Goal: Navigation & Orientation: Find specific page/section

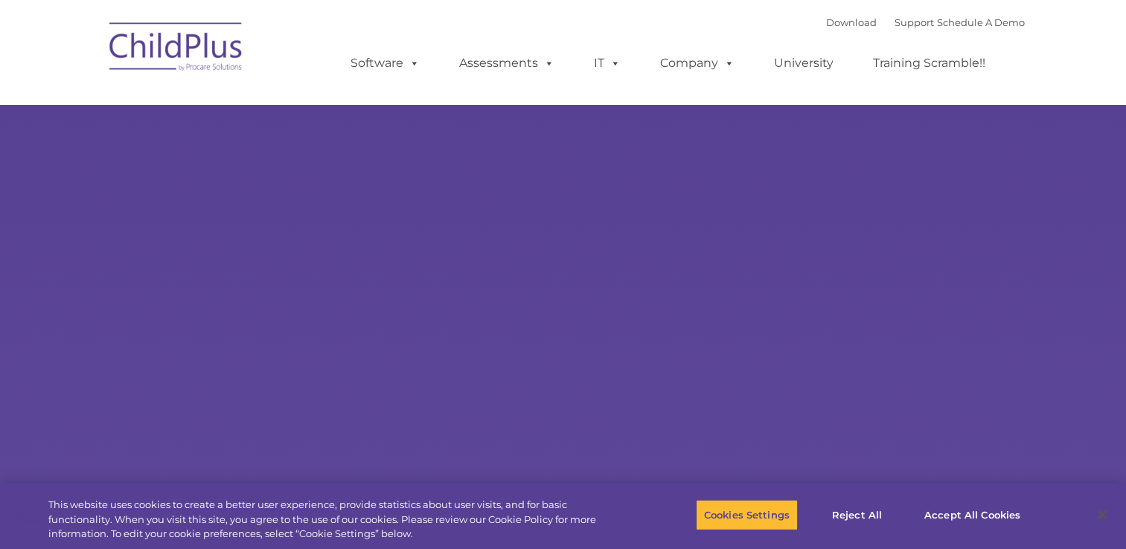
select select "MEDIUM"
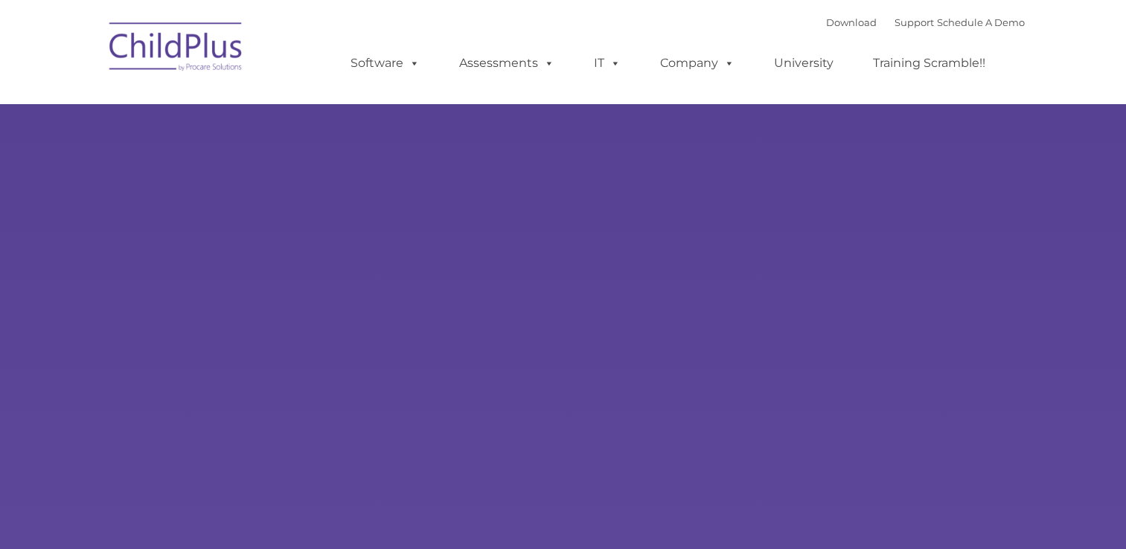
type input ""
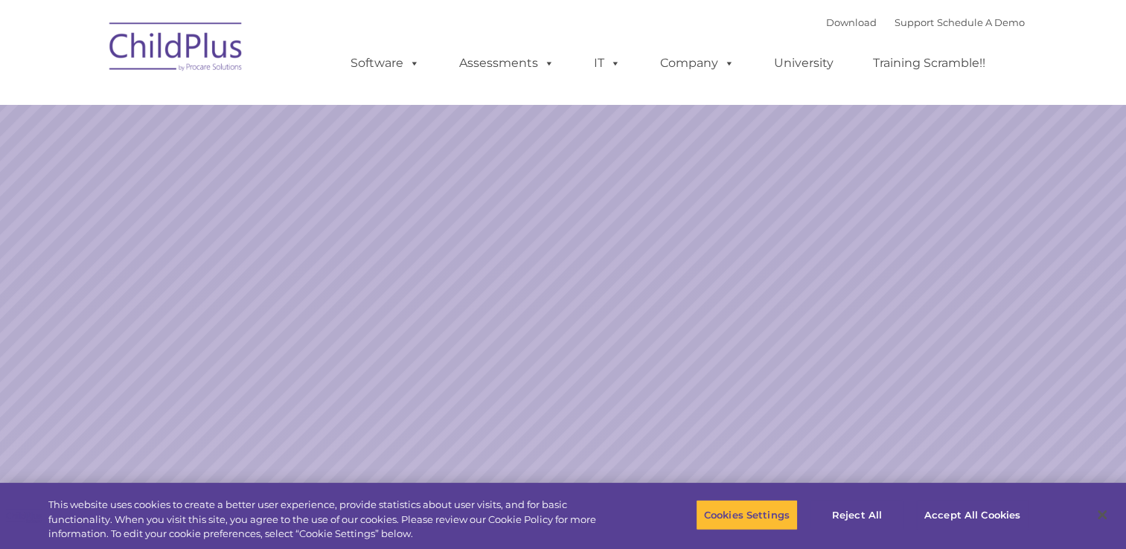
select select "MEDIUM"
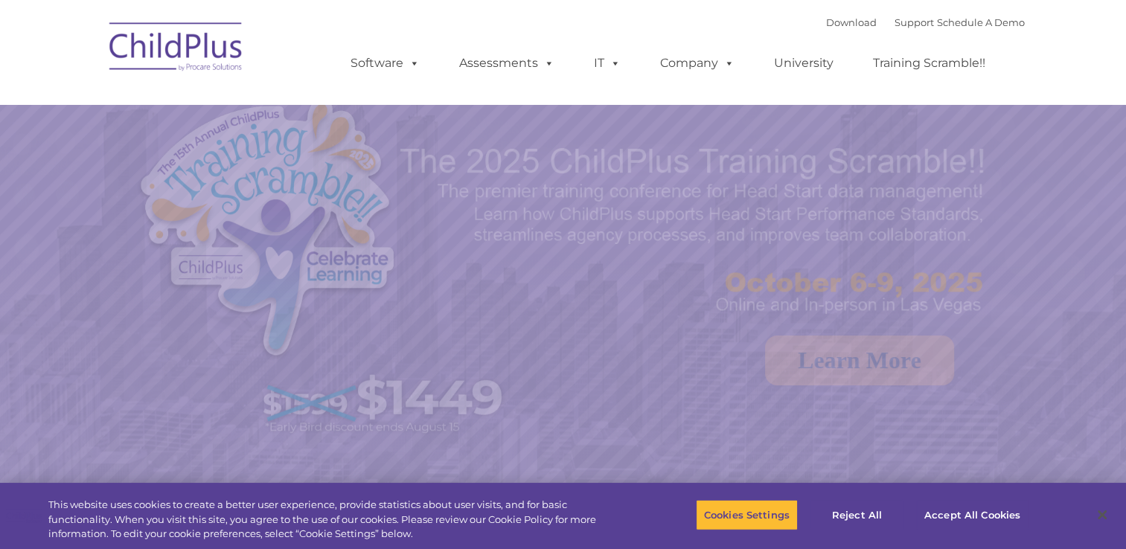
select select "MEDIUM"
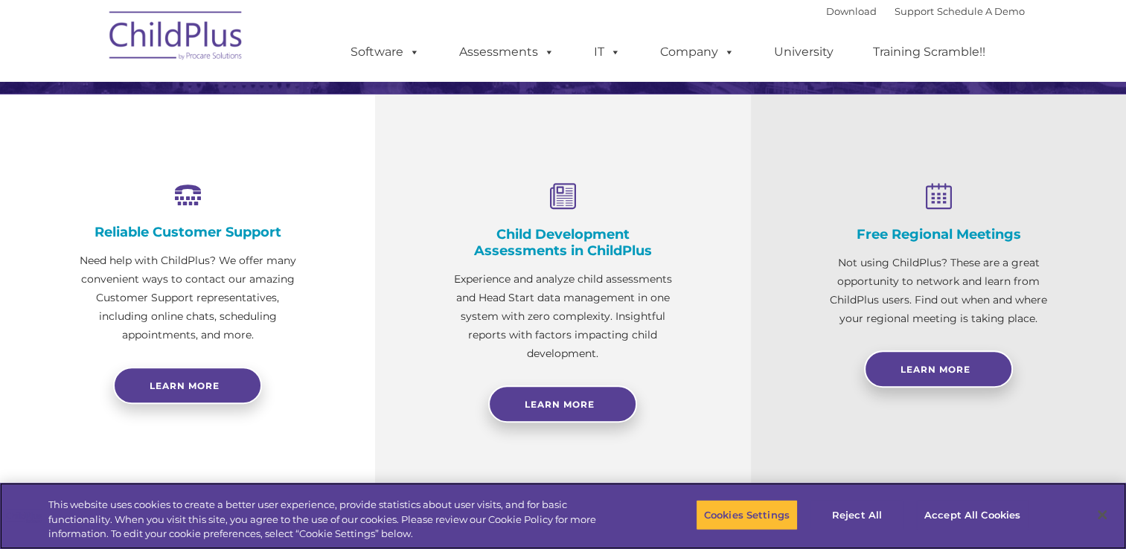
scroll to position [499, 0]
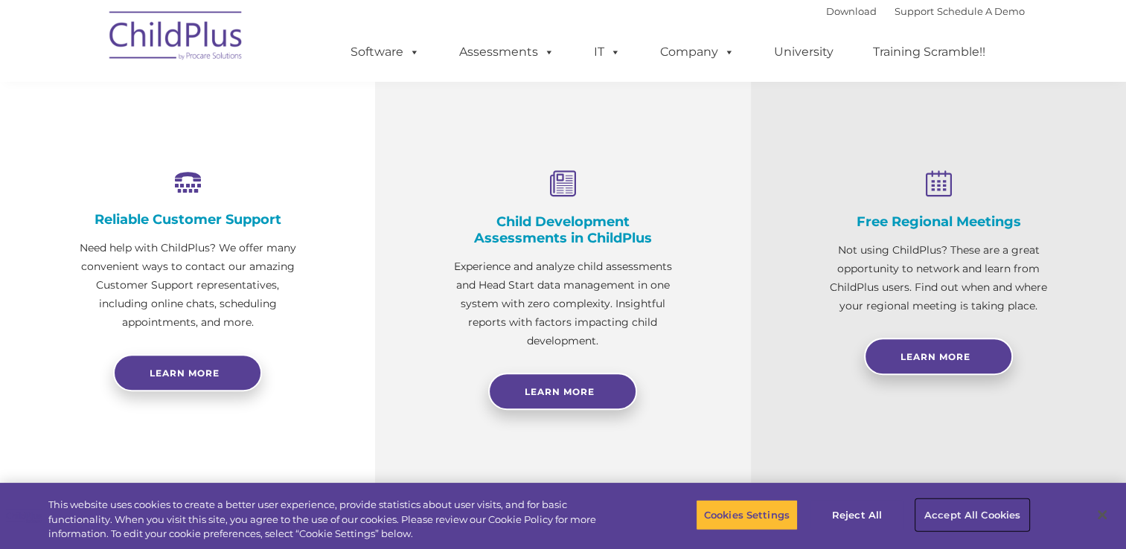
drag, startPoint x: 1003, startPoint y: 514, endPoint x: 1036, endPoint y: 499, distance: 36.0
click at [1003, 514] on button "Accept All Cookies" at bounding box center [972, 514] width 112 height 31
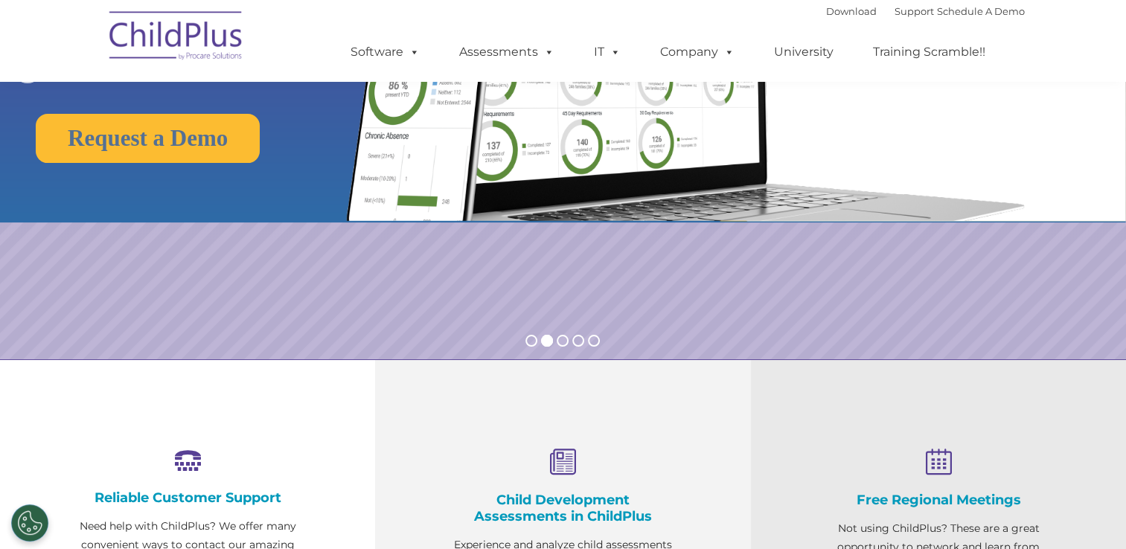
scroll to position [0, 0]
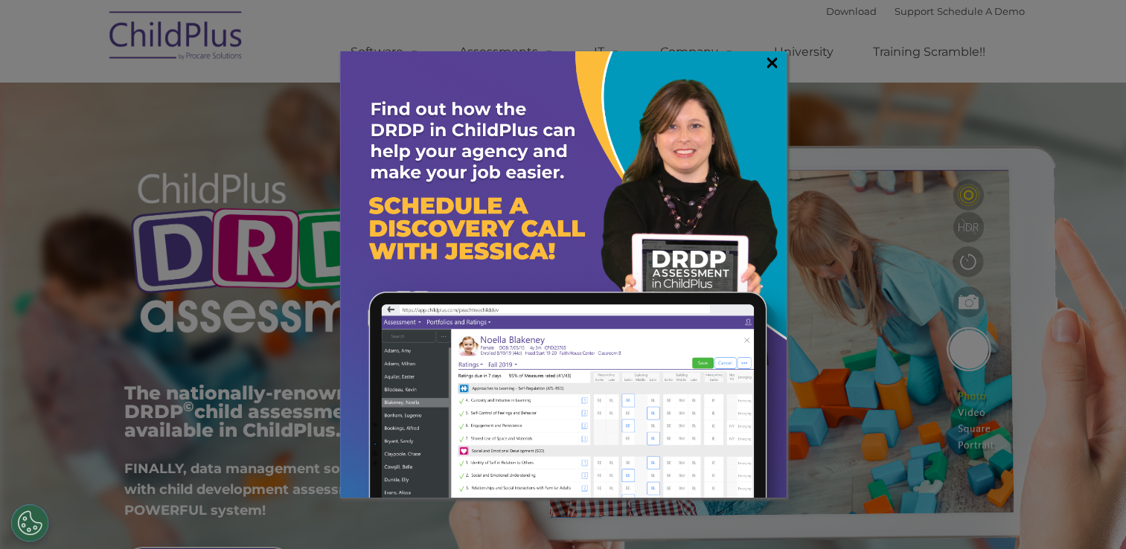
click at [772, 61] on link "×" at bounding box center [772, 62] width 17 height 15
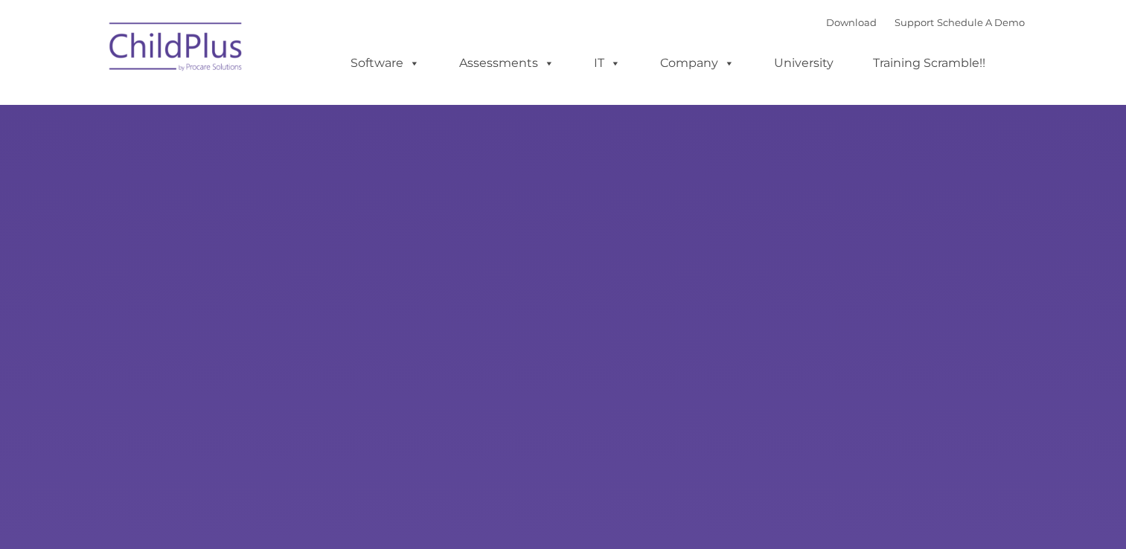
type input ""
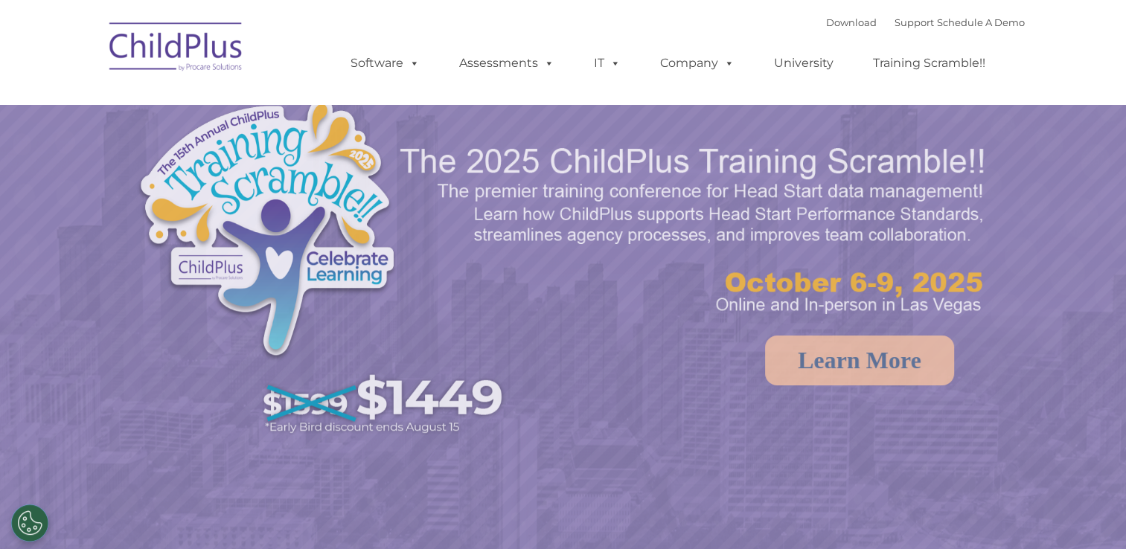
select select "MEDIUM"
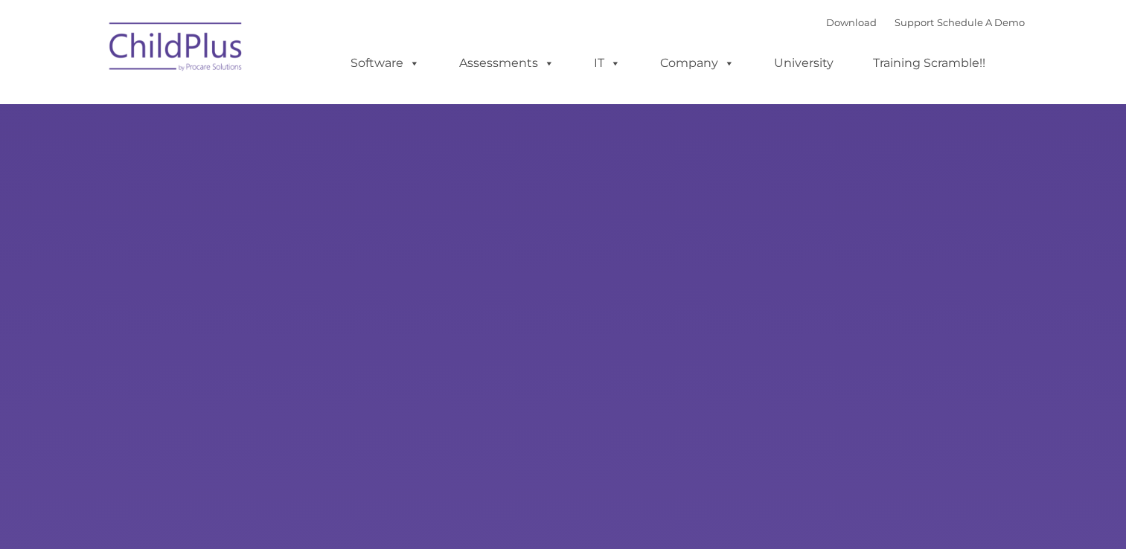
type input ""
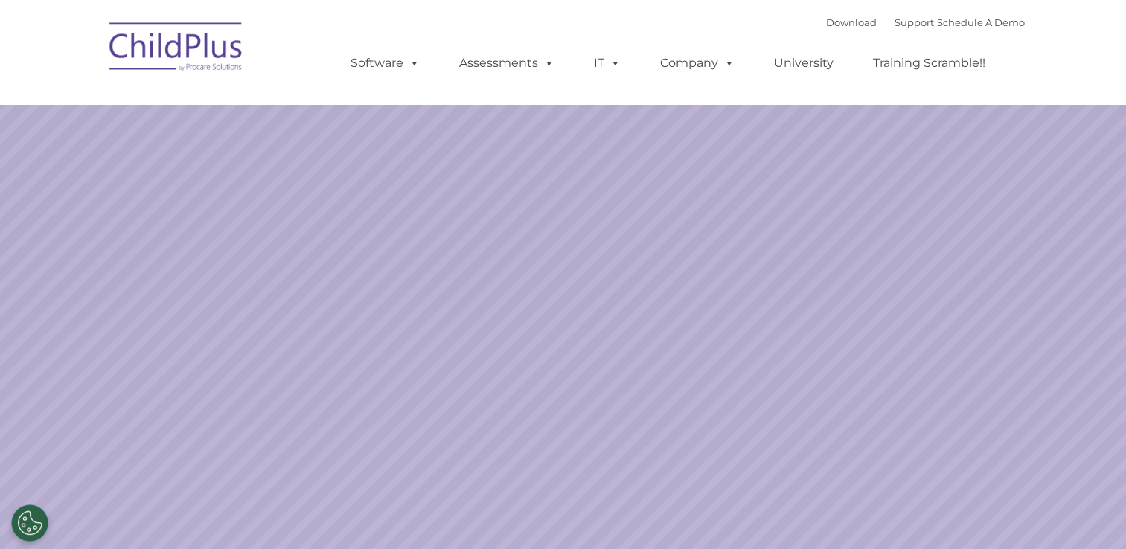
select select "MEDIUM"
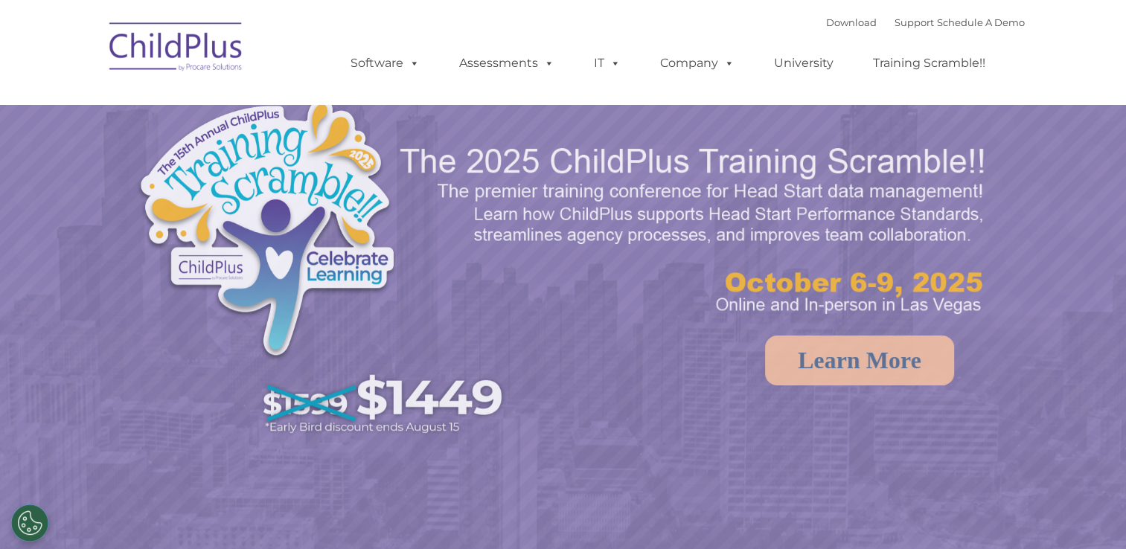
select select "MEDIUM"
